Goal: Task Accomplishment & Management: Complete application form

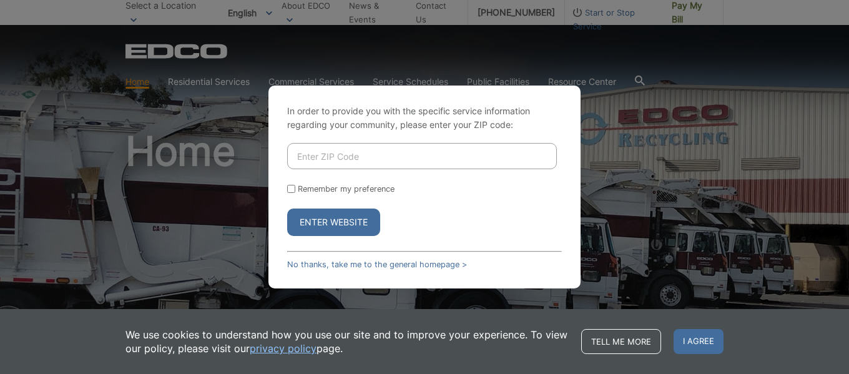
click at [355, 158] on input "Enter ZIP Code" at bounding box center [422, 156] width 270 height 26
type input "92118"
click at [287, 208] on button "Enter Website" at bounding box center [333, 221] width 93 height 27
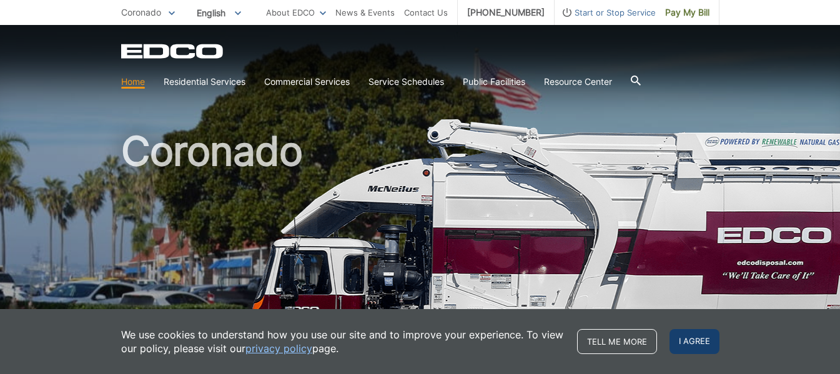
click at [688, 340] on span "I agree" at bounding box center [694, 341] width 50 height 25
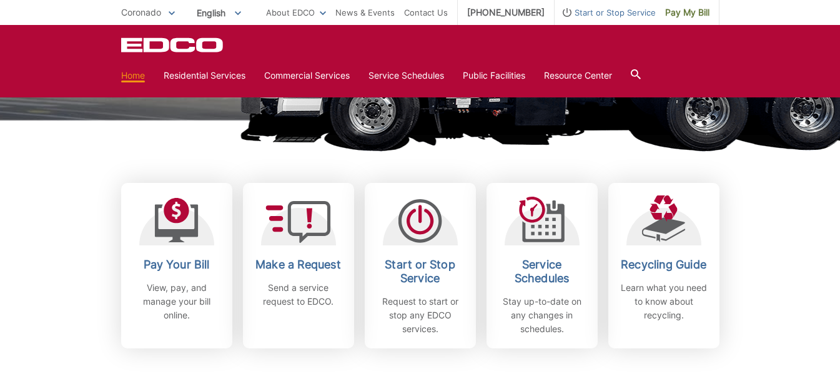
scroll to position [327, 0]
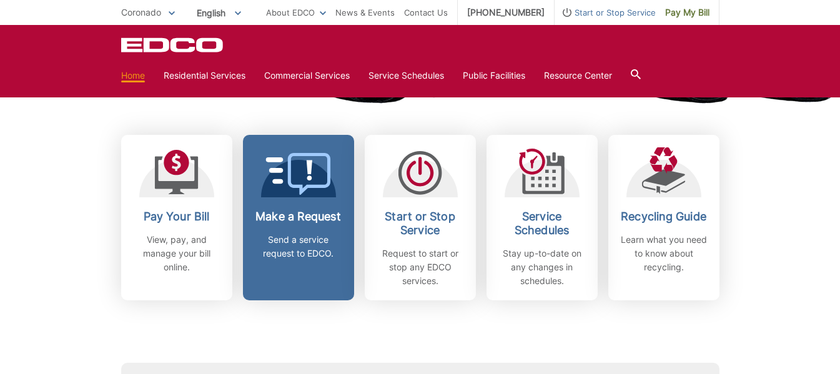
click at [341, 210] on h2 "Make a Request" at bounding box center [298, 217] width 92 height 14
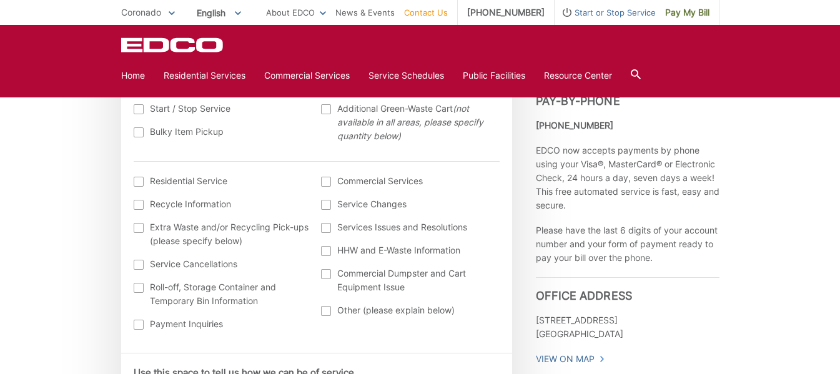
scroll to position [479, 0]
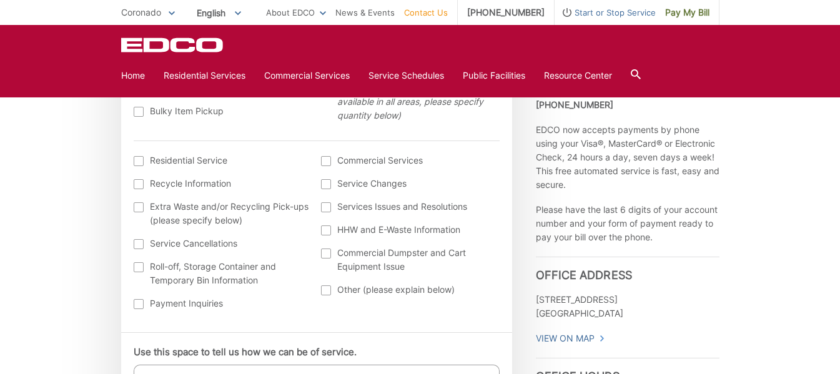
click at [325, 207] on div at bounding box center [326, 207] width 10 height 10
click at [0, 0] on input "Services Issues and Resolutions" at bounding box center [0, 0] width 0 height 0
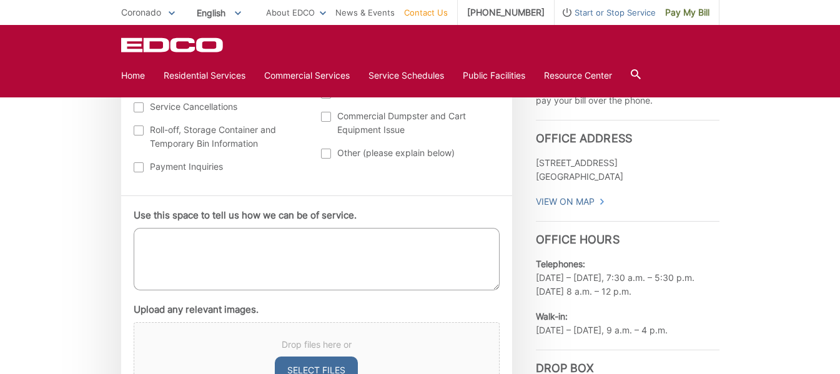
scroll to position [615, 0]
click at [267, 267] on textarea "Use this space to tell us how we can be of service." at bounding box center [317, 260] width 366 height 62
click at [199, 242] on textarea "My recycling at 425 7th Street in Coronado missed on Tuesday 8/19." at bounding box center [317, 260] width 366 height 62
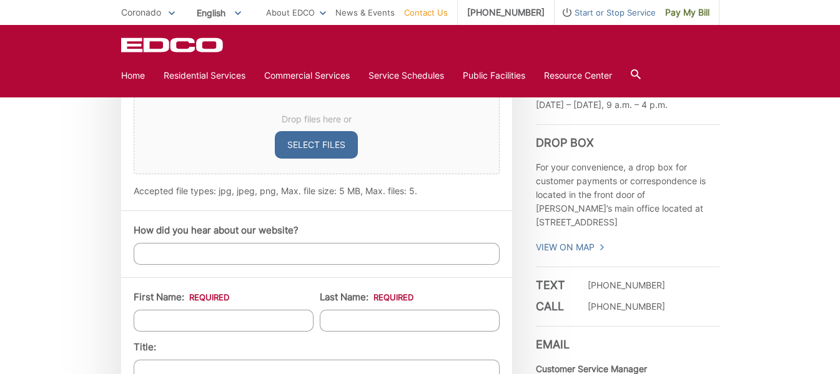
scroll to position [953, 0]
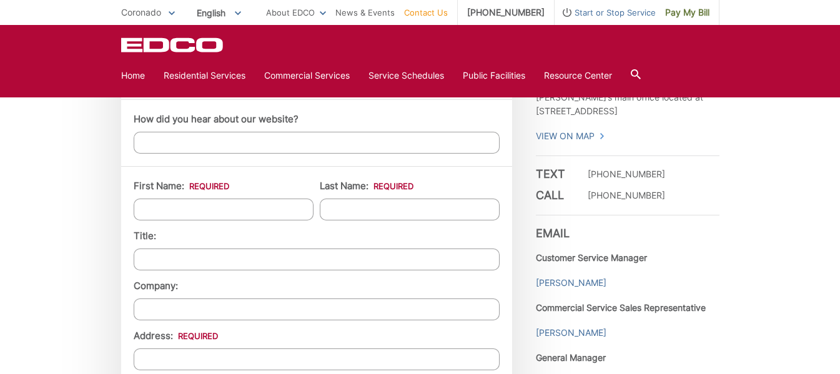
type textarea "My recycling can at 425 7th Street in Coronado missed on Tuesday 8/19."
click at [248, 208] on input "First Name: *" at bounding box center [224, 210] width 180 height 22
type input "Jared"
type input "Sterenberg"
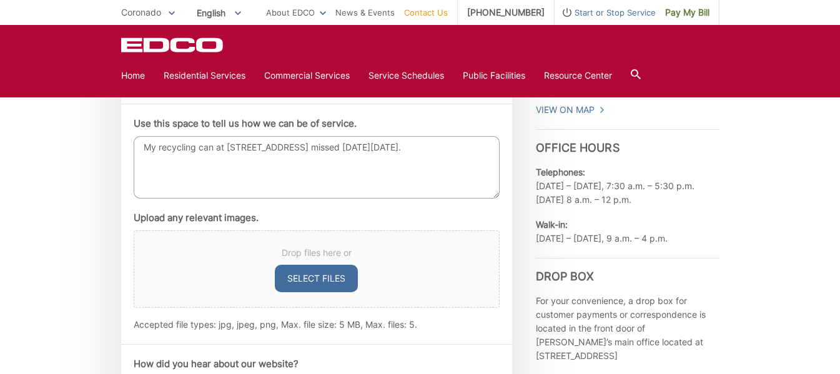
scroll to position [710, 0]
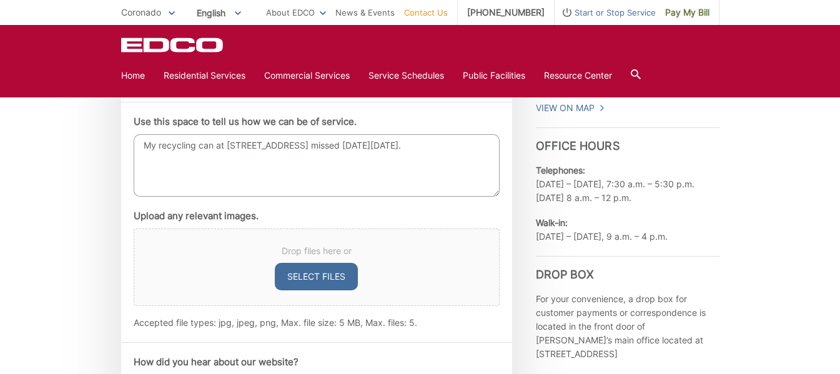
type input "425"
drag, startPoint x: 340, startPoint y: 145, endPoint x: 229, endPoint y: 152, distance: 111.3
click at [229, 152] on textarea "My recycling can at 425 7th Street in Coronado missed on Tuesday 8/19." at bounding box center [317, 165] width 366 height 62
click at [360, 150] on textarea "My recycling can was missed on Tuesday 8/19." at bounding box center [317, 165] width 366 height 62
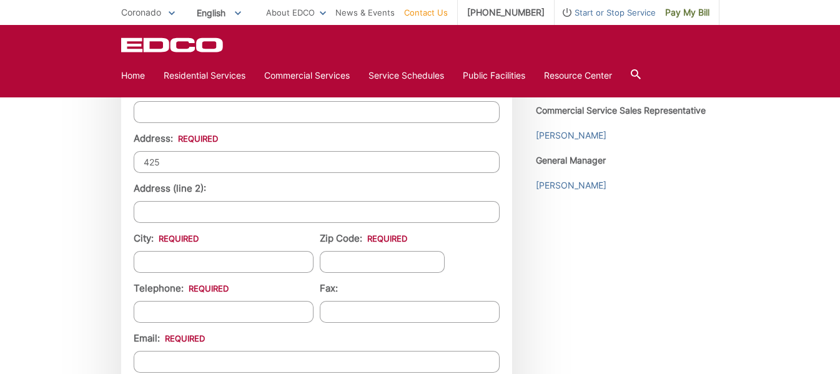
scroll to position [1147, 0]
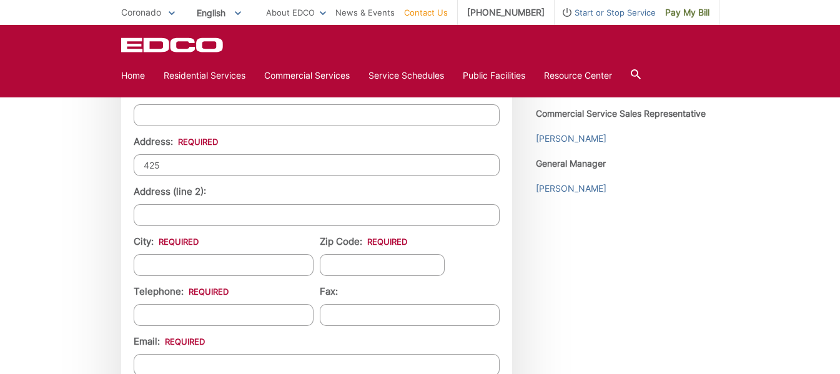
type textarea "My recycling can was missed on Tuesday 8/19."
click at [203, 167] on input "425" at bounding box center [317, 165] width 366 height 22
type input "425 7th St"
click at [225, 264] on input "City: *" at bounding box center [224, 265] width 180 height 22
type input "Coronado"
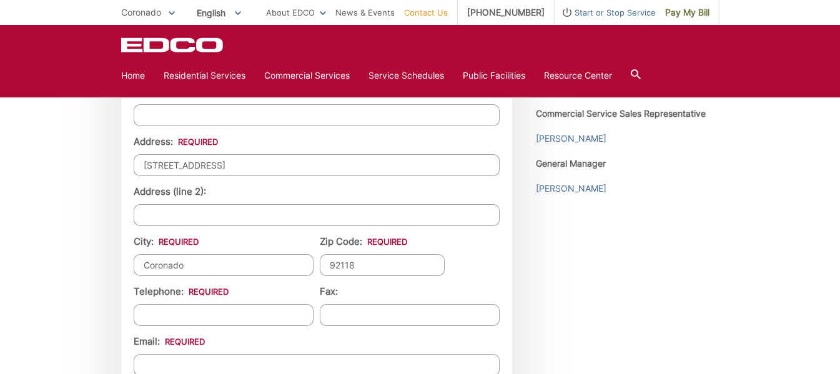
type input "92118"
type input "(630) 408-6347"
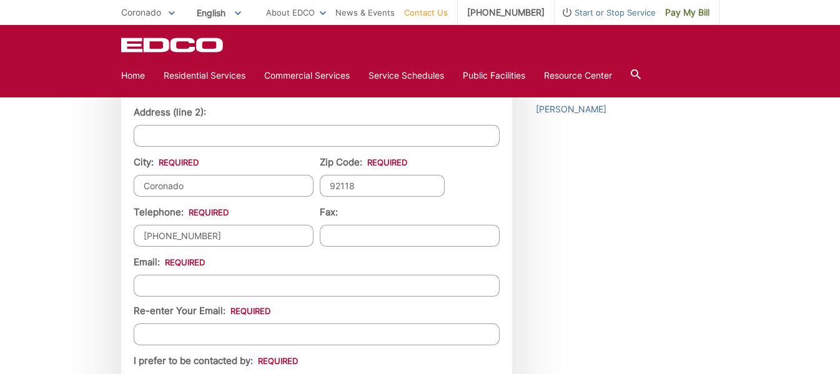
click at [218, 285] on input "Email *" at bounding box center [317, 286] width 366 height 22
type input "jaredsterenberg@gmail.com"
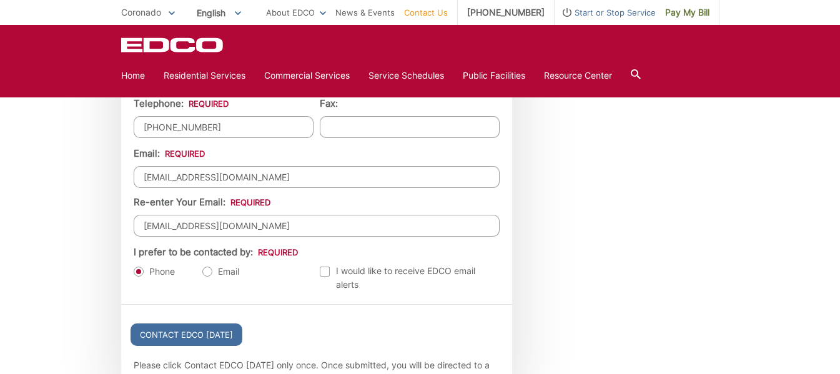
scroll to position [1341, 0]
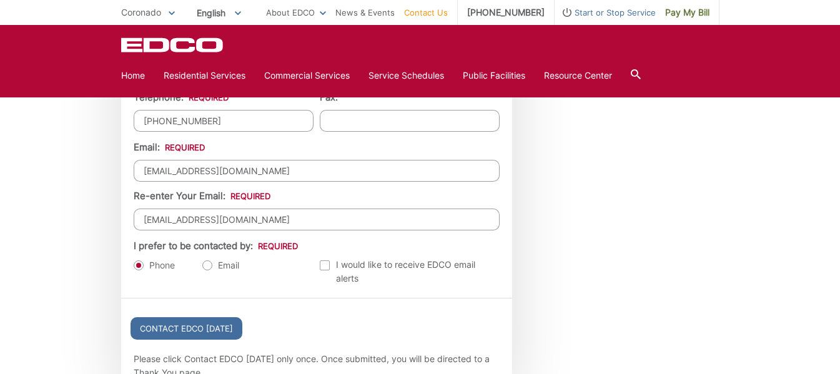
click at [207, 265] on label "Email" at bounding box center [220, 265] width 37 height 12
radio input "true"
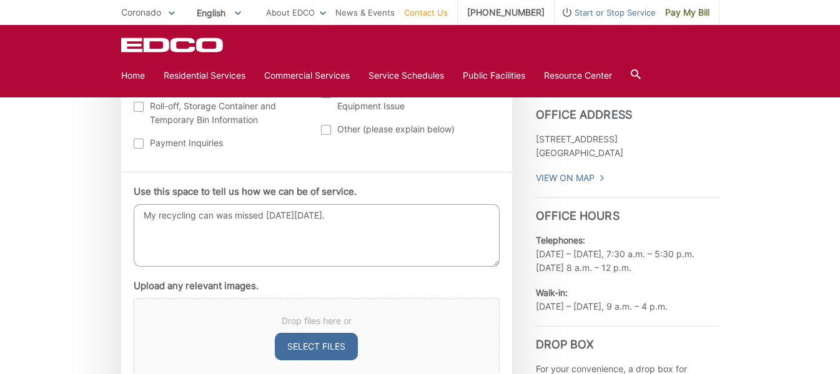
scroll to position [640, 0]
click at [363, 216] on textarea "My recycling can was missed on Tuesday 8/19." at bounding box center [317, 235] width 366 height 62
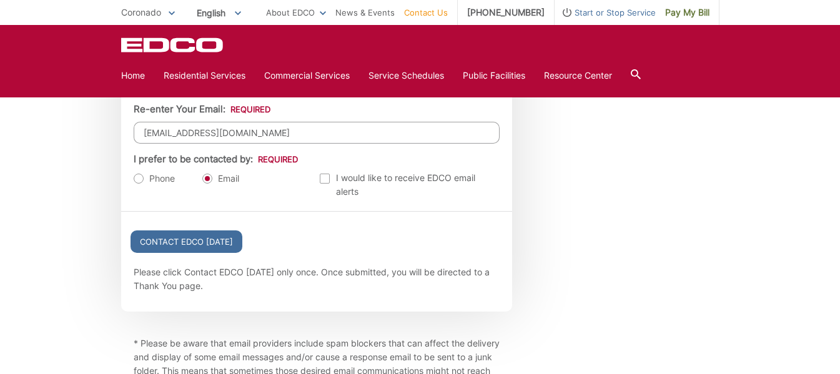
scroll to position [1429, 0]
type textarea "My recycling can was missed on Tuesday 8/19."
click at [204, 245] on input "Contact EDCO Today" at bounding box center [186, 240] width 112 height 22
